Goal: Task Accomplishment & Management: Manage account settings

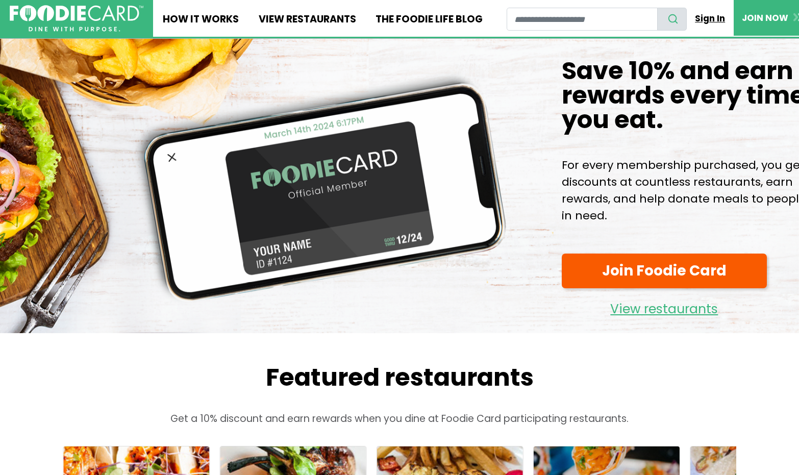
click at [709, 19] on link "Sign In" at bounding box center [710, 18] width 47 height 22
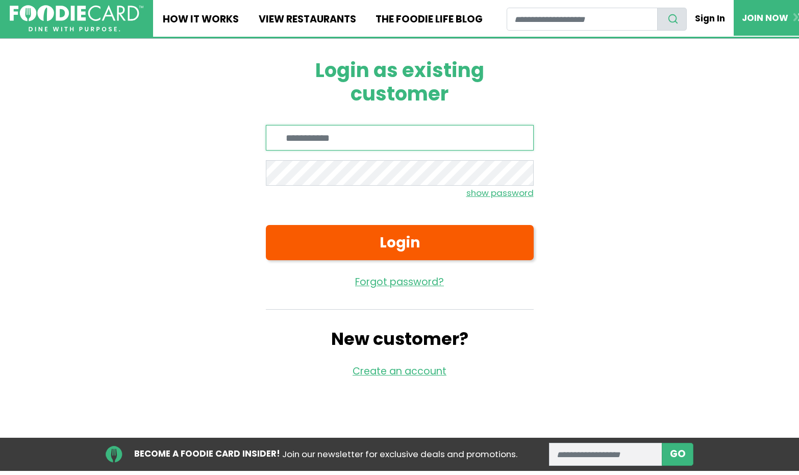
type input "**********"
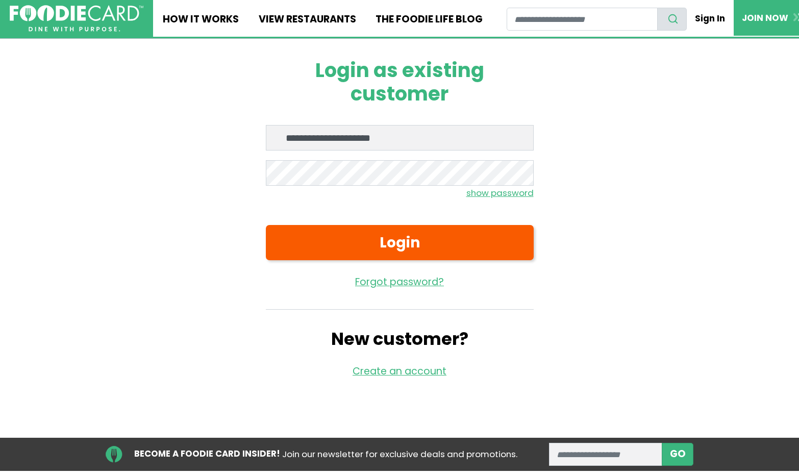
click at [691, 167] on div "**********" at bounding box center [399, 219] width 714 height 360
click at [511, 194] on small "show password" at bounding box center [499, 193] width 67 height 12
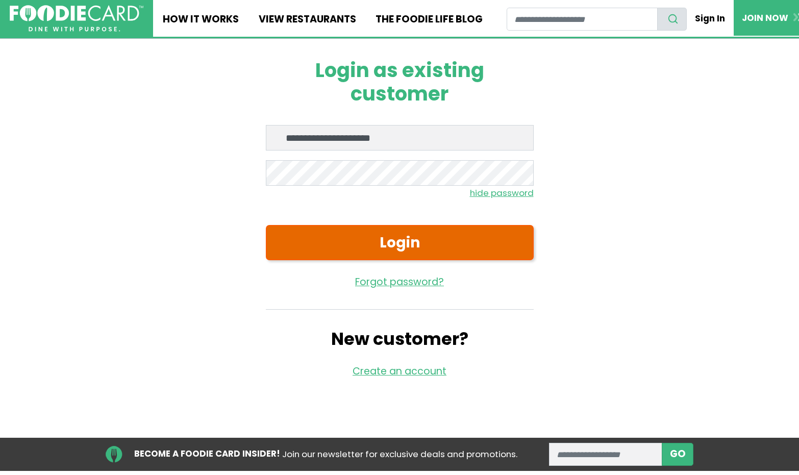
click at [415, 242] on button "Login" at bounding box center [400, 242] width 268 height 35
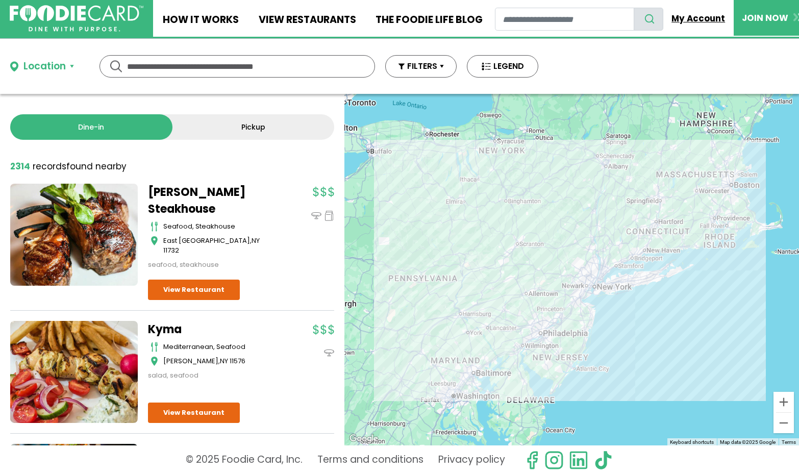
click at [681, 16] on link "My Account" at bounding box center [698, 18] width 70 height 22
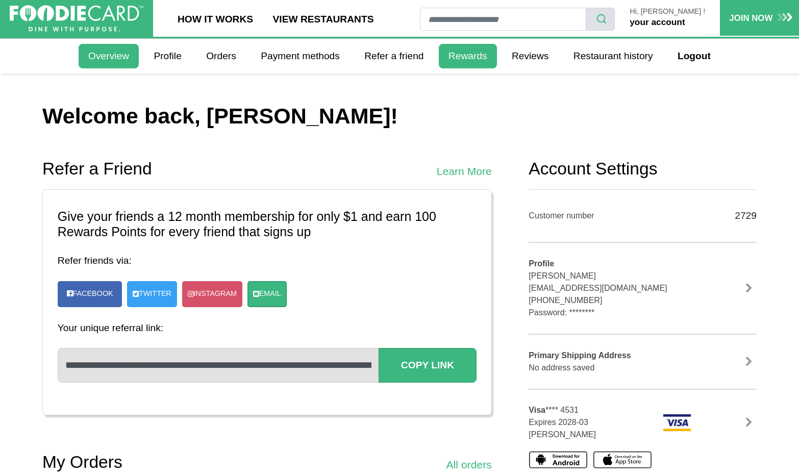
click at [475, 54] on link "Rewards" at bounding box center [468, 56] width 58 height 24
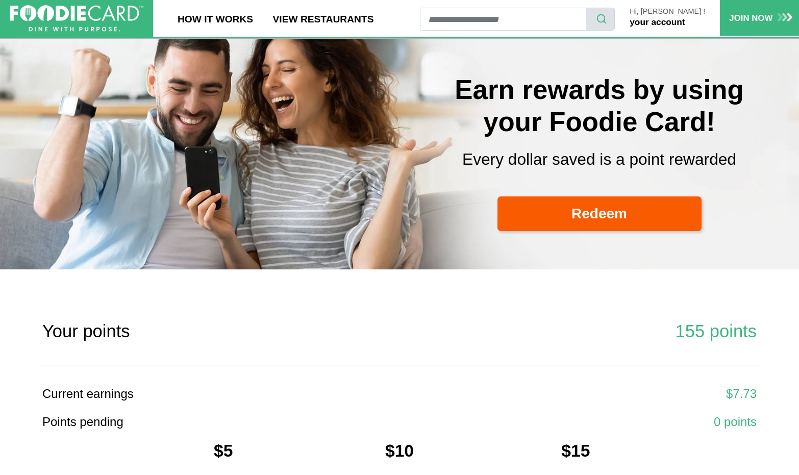
scroll to position [34, 0]
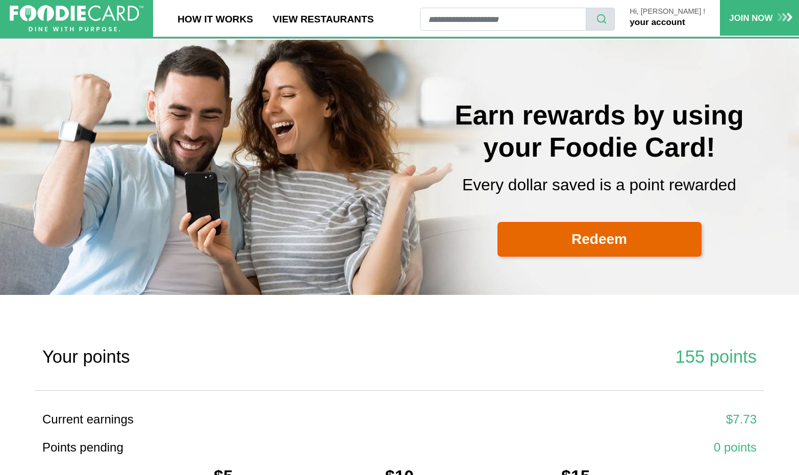
click at [592, 238] on link "Redeem" at bounding box center [599, 239] width 204 height 35
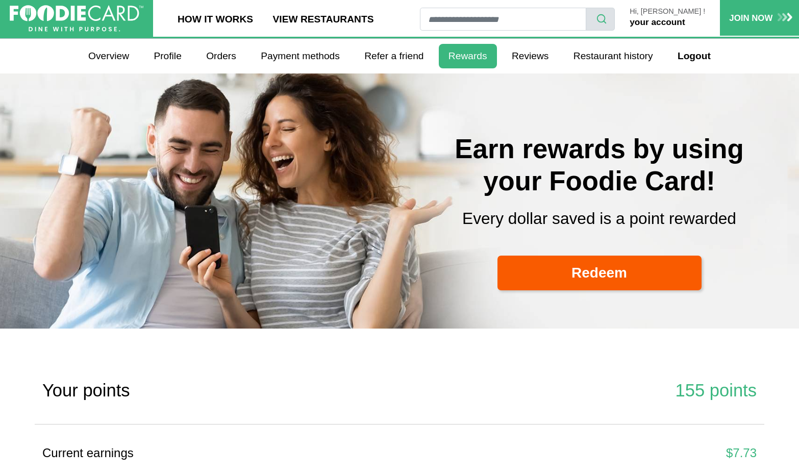
scroll to position [0, 0]
click at [691, 48] on link "Logout" at bounding box center [694, 56] width 53 height 24
